Goal: Task Accomplishment & Management: Complete application form

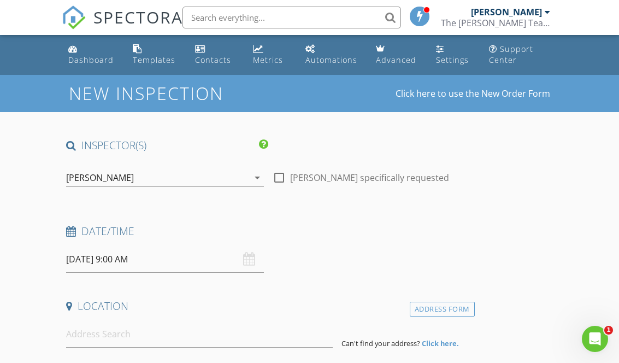
click at [257, 174] on icon "arrow_drop_down" at bounding box center [257, 177] width 13 height 13
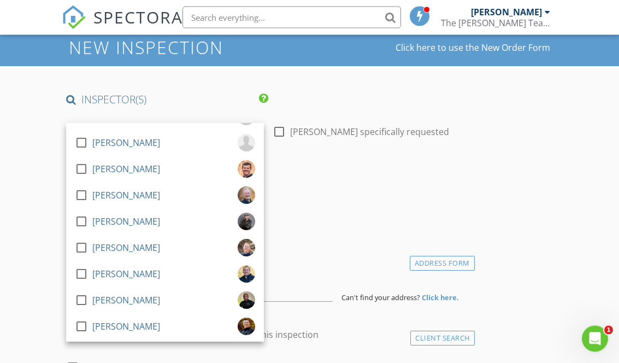
scroll to position [70, 0]
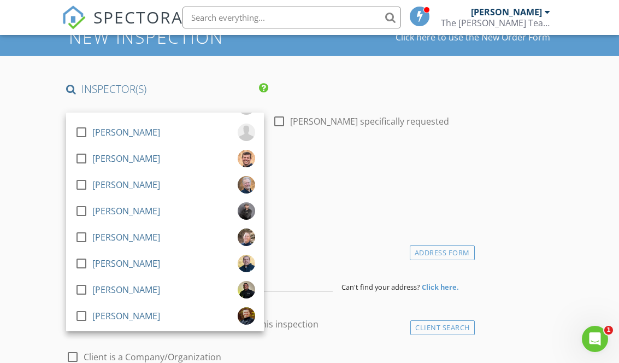
click at [82, 315] on div at bounding box center [81, 316] width 19 height 19
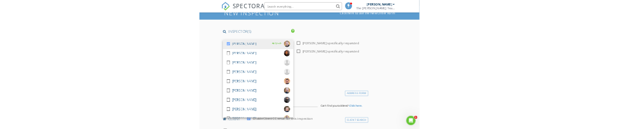
scroll to position [0, 0]
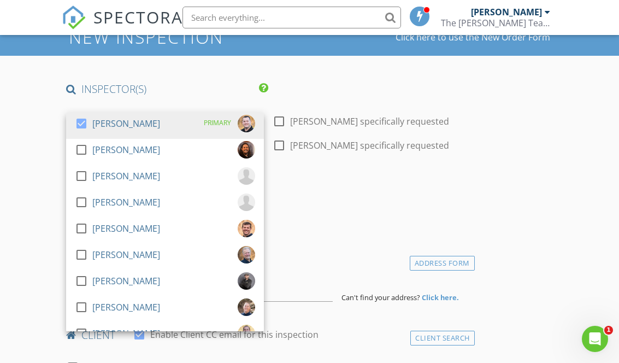
click at [82, 125] on div at bounding box center [81, 123] width 19 height 19
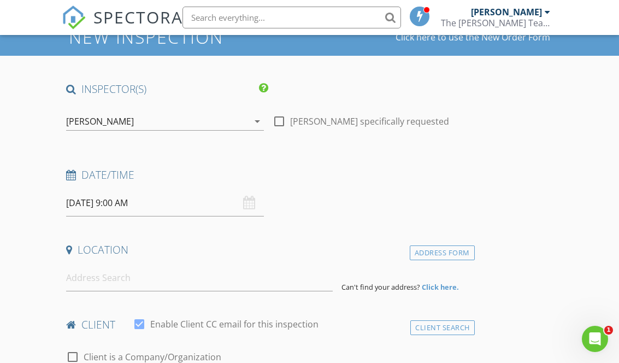
click at [137, 202] on input "[DATE] 9:00 AM" at bounding box center [165, 203] width 198 height 27
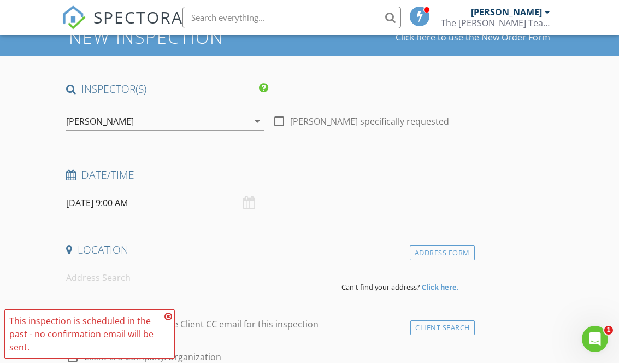
click at [103, 201] on input "[DATE] 9:00 AM" at bounding box center [165, 203] width 198 height 27
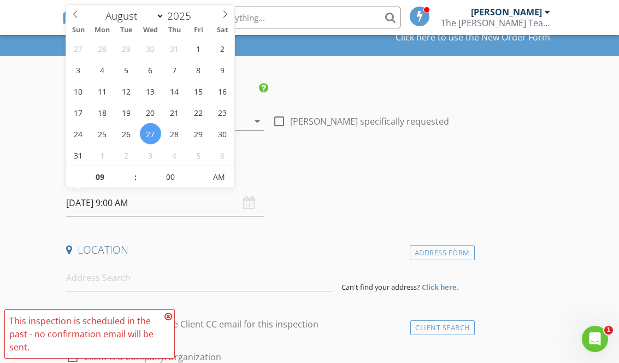
type input "[DATE] 9:00 PM"
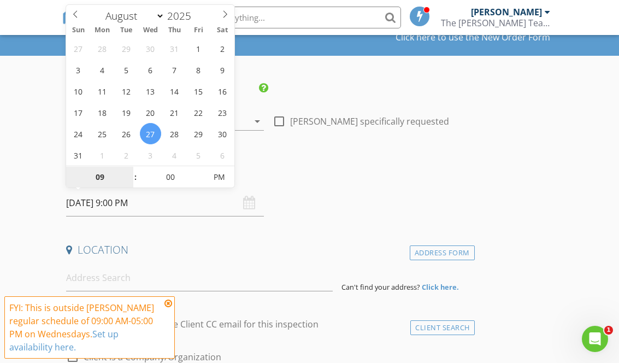
click at [99, 179] on input "09" at bounding box center [99, 178] width 67 height 22
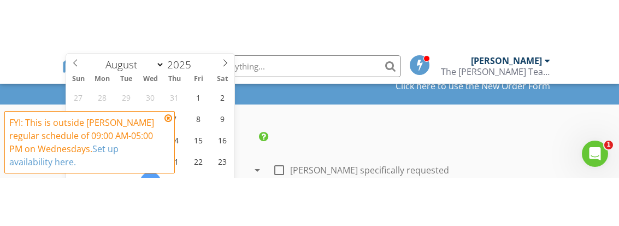
scroll to position [169, 0]
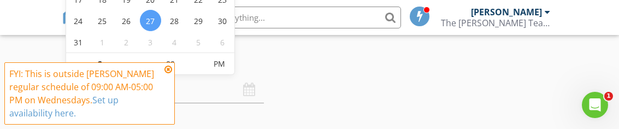
type input "02"
type input "[DATE] 2:00 PM"
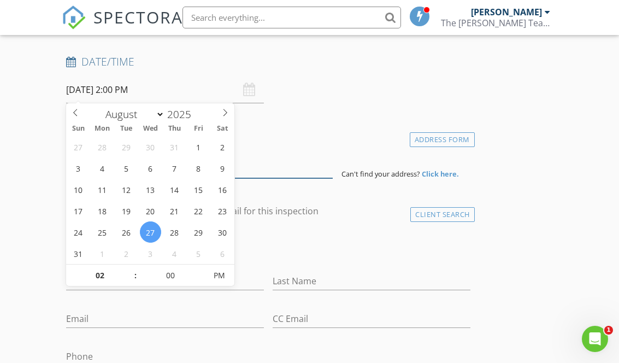
click at [282, 167] on input at bounding box center [199, 164] width 267 height 27
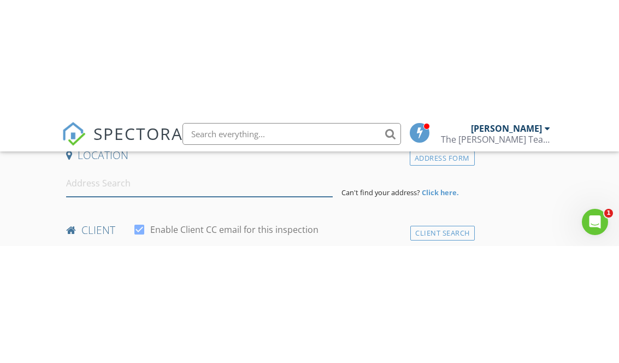
scroll to position [268, 0]
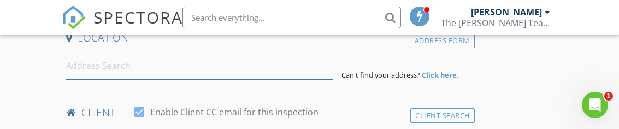
click at [89, 60] on input at bounding box center [199, 65] width 267 height 27
paste input "[STREET_ADDRESS][PERSON_NAME]"
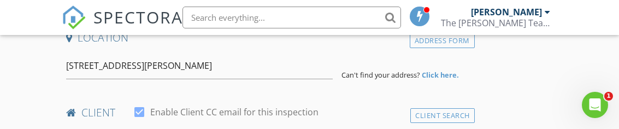
type input "[STREET_ADDRESS][PERSON_NAME]"
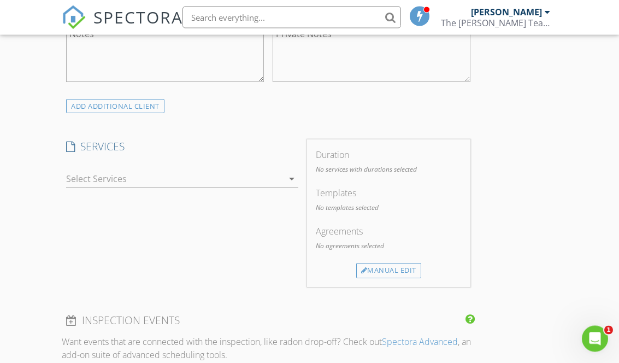
scroll to position [825, 0]
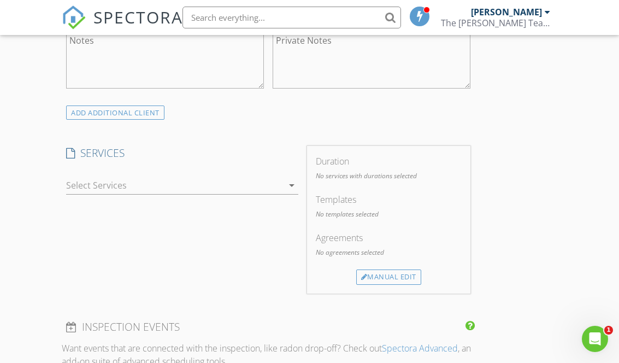
click at [87, 184] on div at bounding box center [174, 185] width 217 height 17
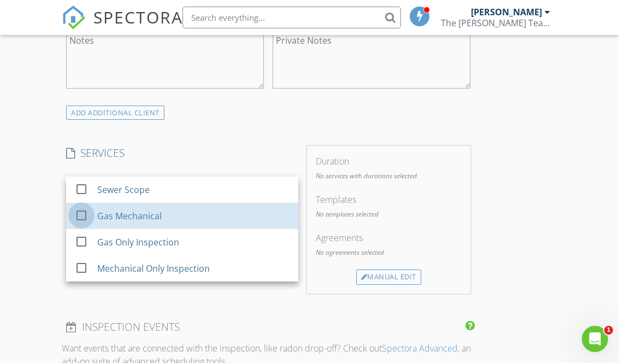
click at [78, 216] on div at bounding box center [81, 215] width 19 height 19
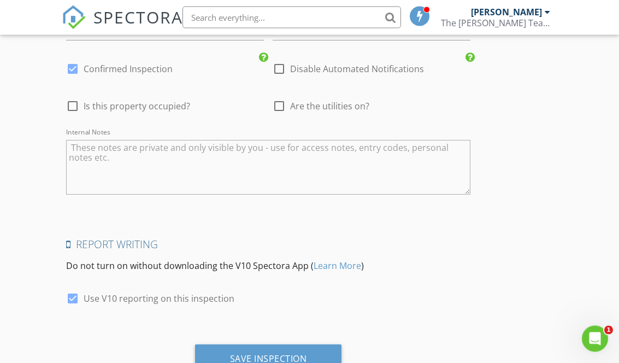
scroll to position [1473, 0]
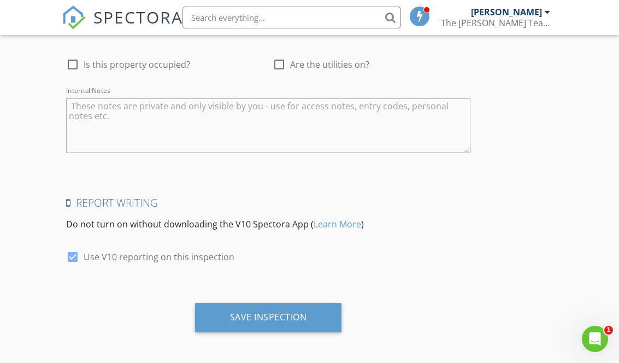
click at [251, 313] on div "Save Inspection" at bounding box center [268, 317] width 77 height 11
